Goal: Download file/media

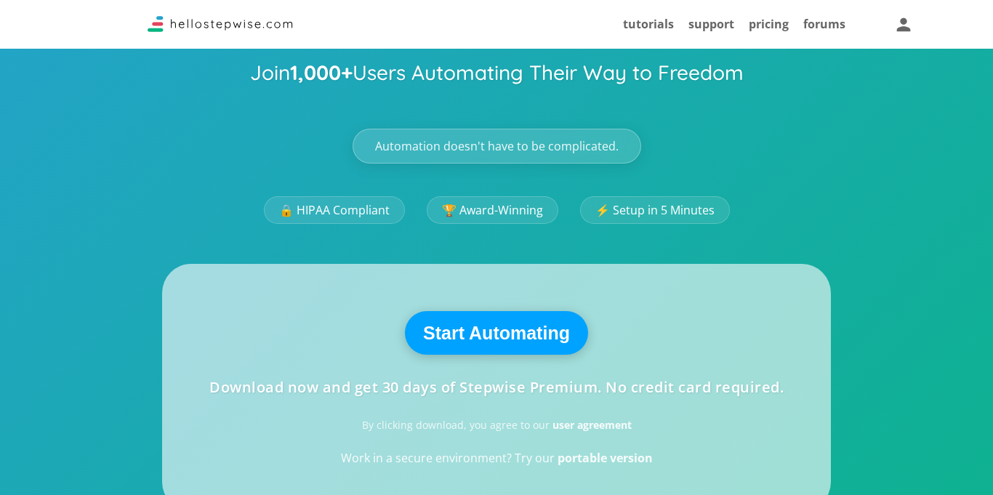
scroll to position [192, 0]
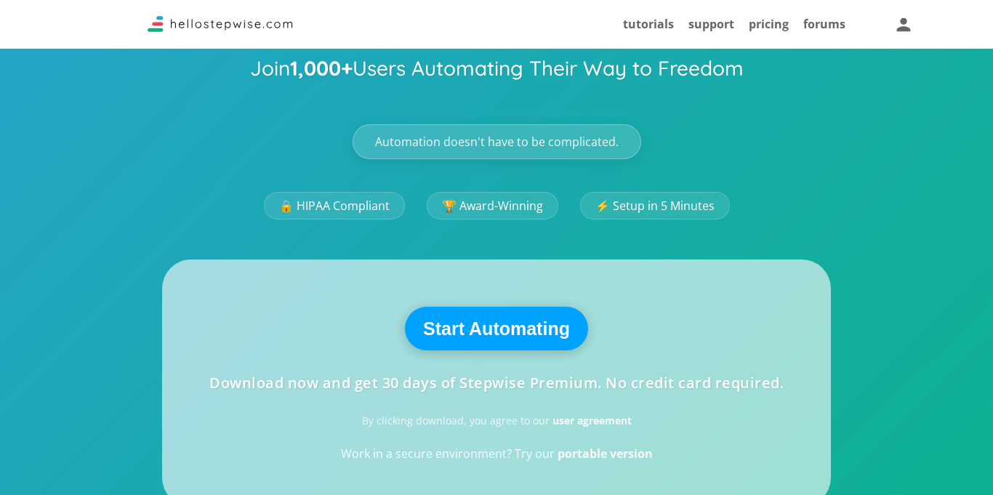
click at [492, 337] on button "Start Automating" at bounding box center [496, 329] width 183 height 44
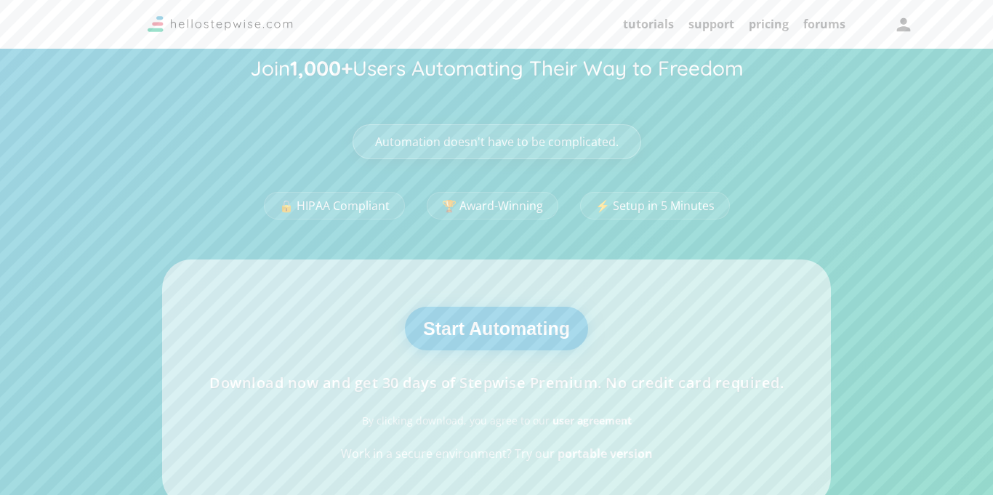
click at [495, 337] on button "Start Automating" at bounding box center [496, 329] width 183 height 44
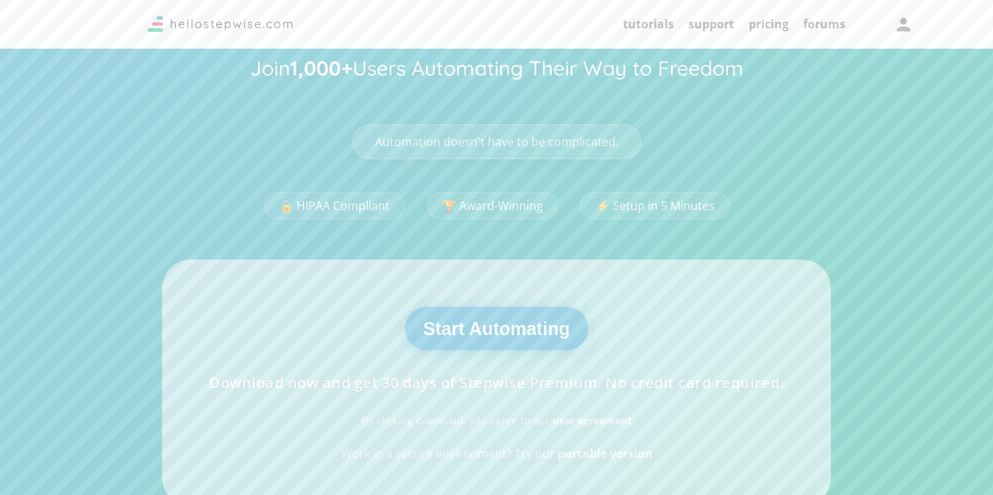
click at [495, 337] on button "Start Automating" at bounding box center [496, 329] width 183 height 44
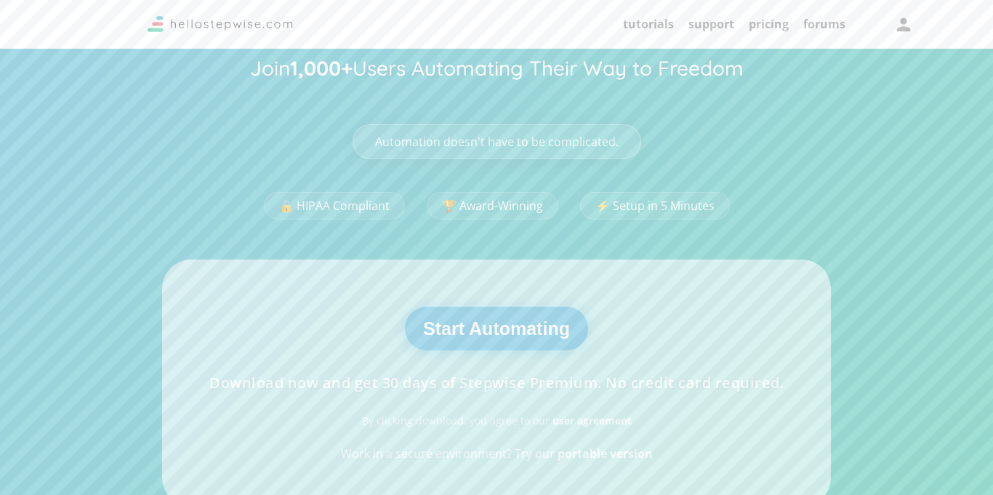
click at [495, 337] on button "Start Automating" at bounding box center [496, 329] width 183 height 44
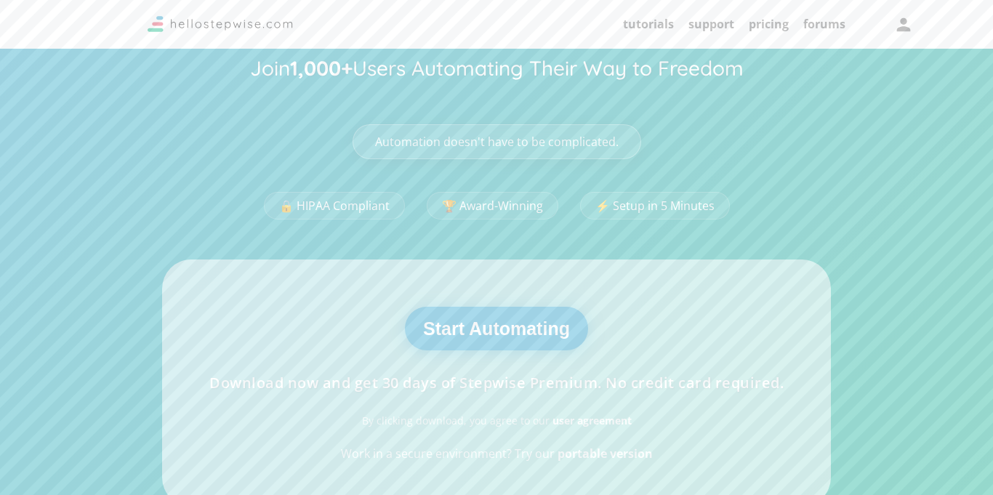
click at [495, 337] on button "Start Automating" at bounding box center [496, 329] width 183 height 44
click at [405, 307] on button "Start Automating" at bounding box center [496, 329] width 183 height 44
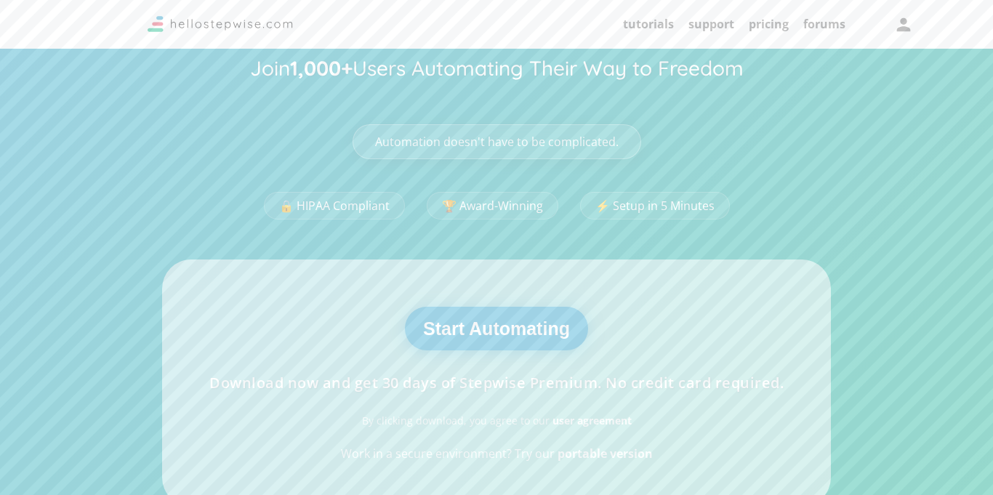
click at [405, 307] on button "Start Automating" at bounding box center [496, 329] width 183 height 44
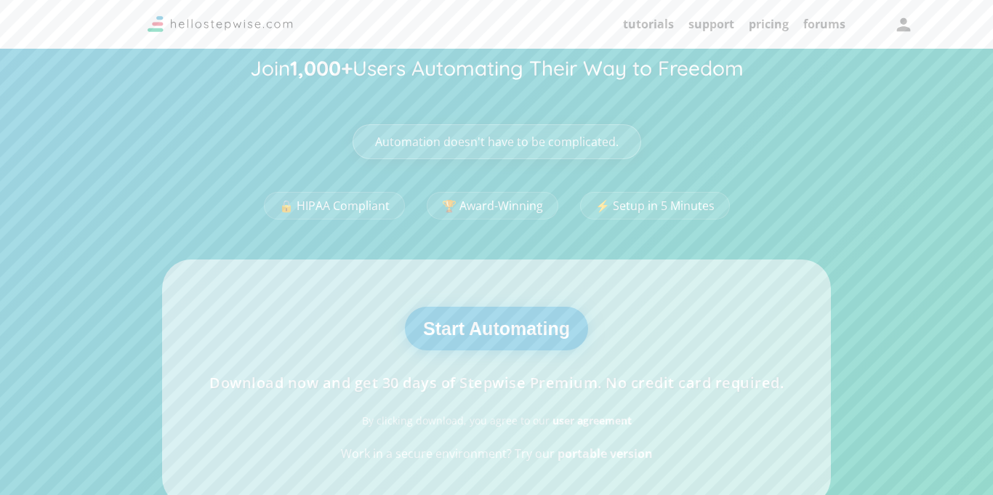
click at [405, 307] on button "Start Automating" at bounding box center [496, 329] width 183 height 44
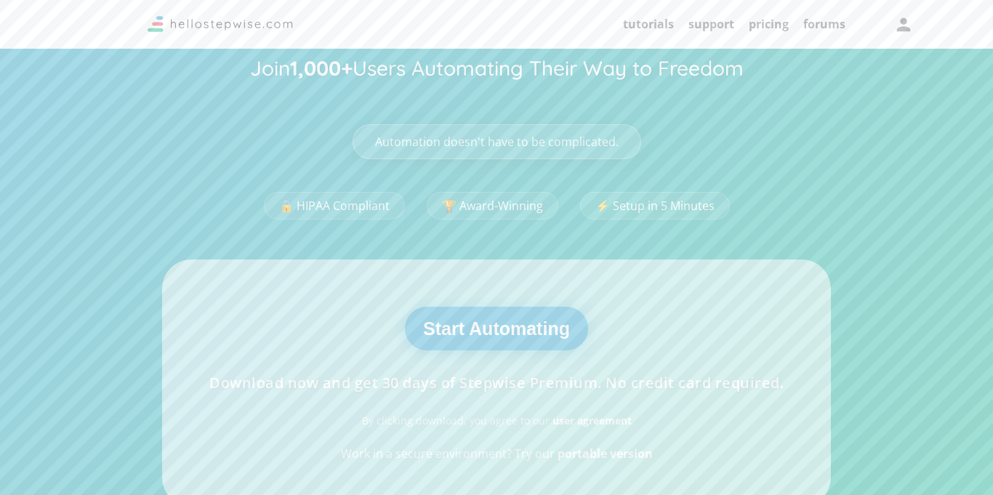
click at [405, 307] on button "Start Automating" at bounding box center [496, 329] width 183 height 44
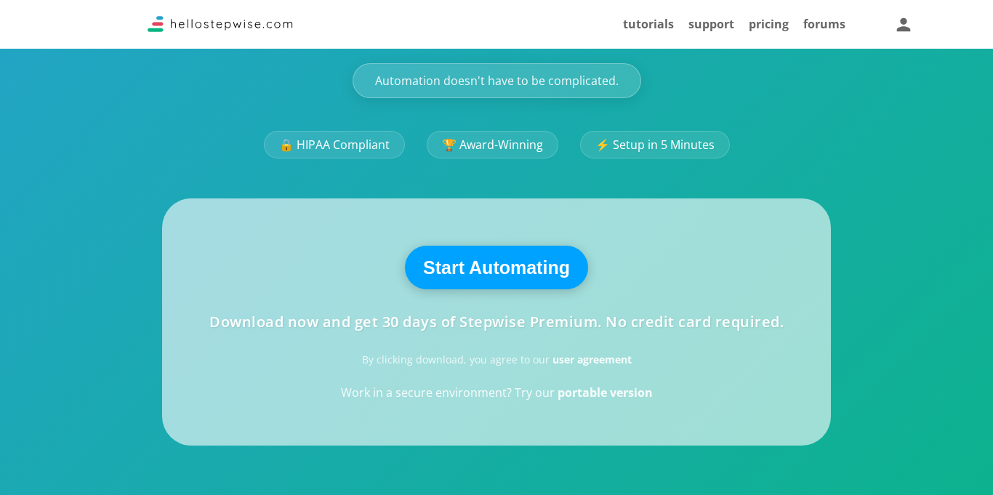
scroll to position [252, 0]
click at [454, 249] on button "Start Automating" at bounding box center [496, 268] width 183 height 44
